Goal: Task Accomplishment & Management: Manage account settings

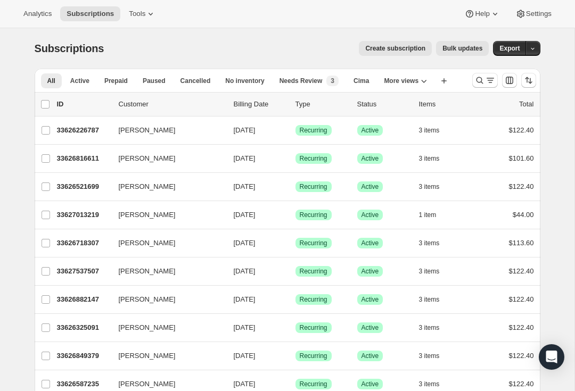
click at [482, 80] on icon "Search and filter results" at bounding box center [479, 80] width 11 height 11
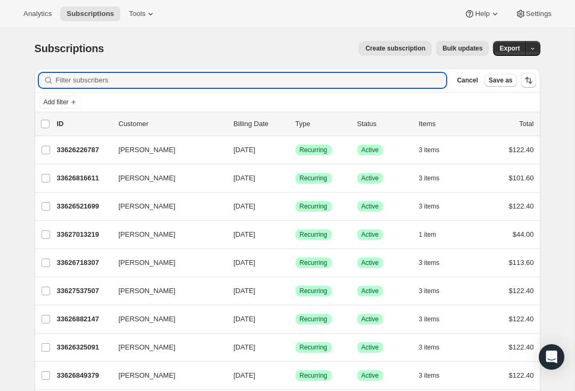
click at [204, 68] on div "Subscriptions. This page is ready Subscriptions Create subscription Bulk update…" at bounding box center [288, 48] width 506 height 40
click at [95, 74] on input "Filter subscribers" at bounding box center [251, 80] width 391 height 15
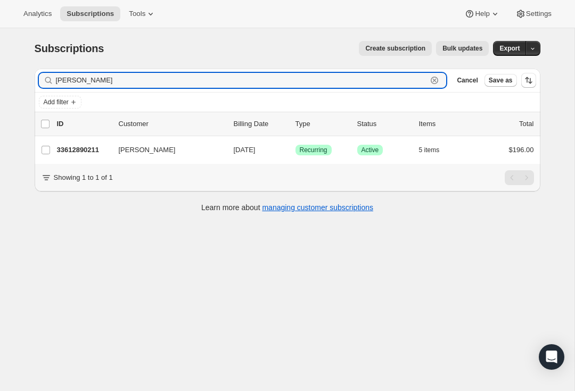
type input "[PERSON_NAME]"
click at [76, 146] on p "33612890211" at bounding box center [83, 150] width 53 height 11
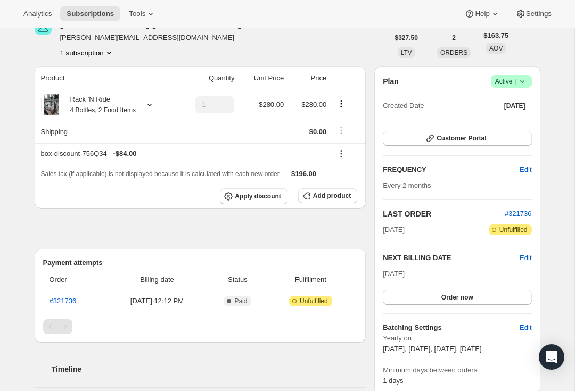
scroll to position [59, 0]
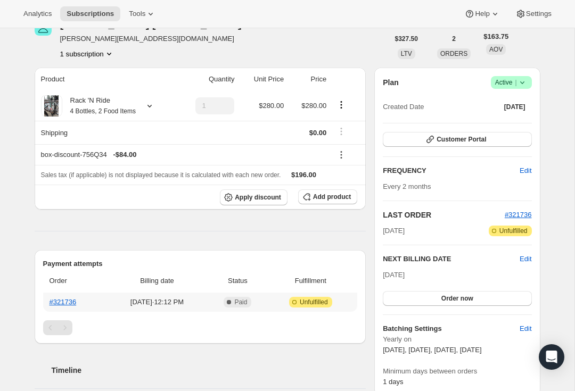
click at [65, 305] on link "#321736" at bounding box center [63, 302] width 27 height 8
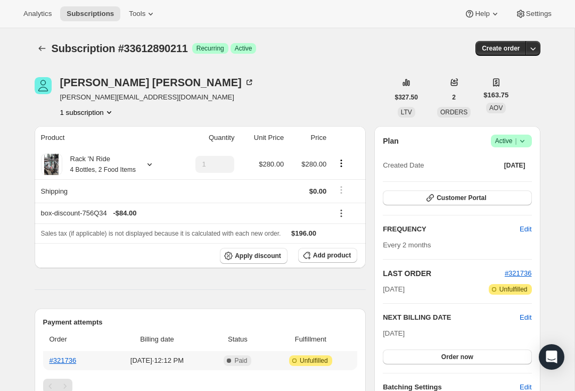
scroll to position [0, 0]
copy span "[PERSON_NAME][EMAIL_ADDRESS][DOMAIN_NAME]"
